Goal: Download file/media

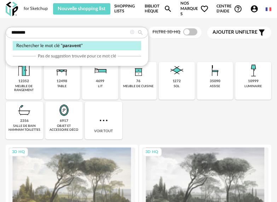
type input "********"
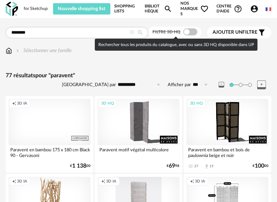
click at [186, 33] on span at bounding box center [190, 31] width 14 height 7
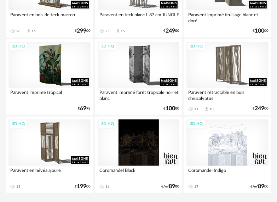
scroll to position [232, 0]
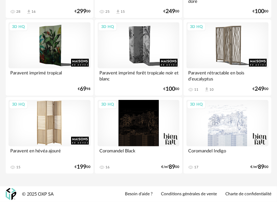
click at [50, 123] on div "3D HQ" at bounding box center [49, 123] width 82 height 46
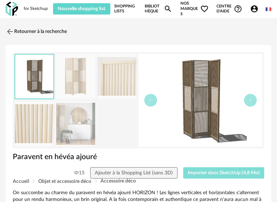
click at [211, 172] on span "Importer dans SketchUp (4,8 Mo)" at bounding box center [224, 172] width 72 height 5
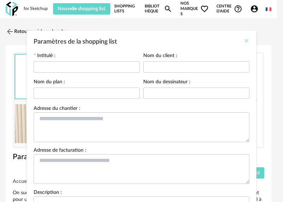
click at [244, 41] on icon "Close" at bounding box center [247, 41] width 6 height 6
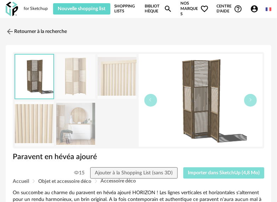
click at [212, 172] on span "Importer dans SketchUp (4,8 Mo)" at bounding box center [224, 172] width 72 height 5
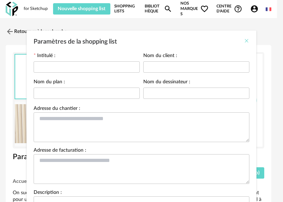
click at [244, 42] on icon "Close" at bounding box center [247, 41] width 6 height 6
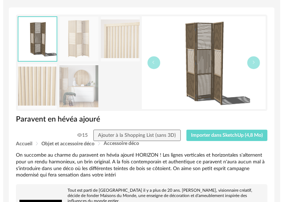
scroll to position [37, 0]
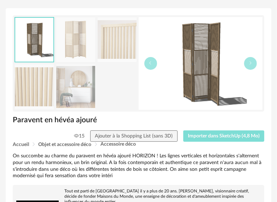
click at [221, 136] on span "Importer dans SketchUp (4,8 Mo)" at bounding box center [224, 135] width 72 height 5
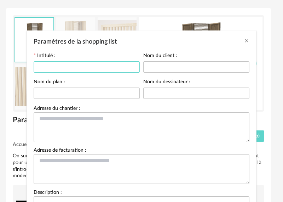
click at [91, 70] on input "Paramètres de la shopping list" at bounding box center [87, 66] width 106 height 11
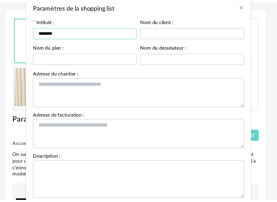
scroll to position [71, 0]
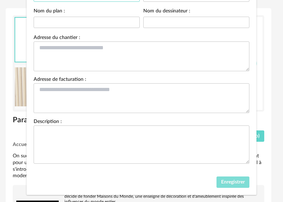
type input "********"
click at [221, 182] on span "Enregistrer" at bounding box center [233, 182] width 24 height 5
